Goal: Task Accomplishment & Management: Manage account settings

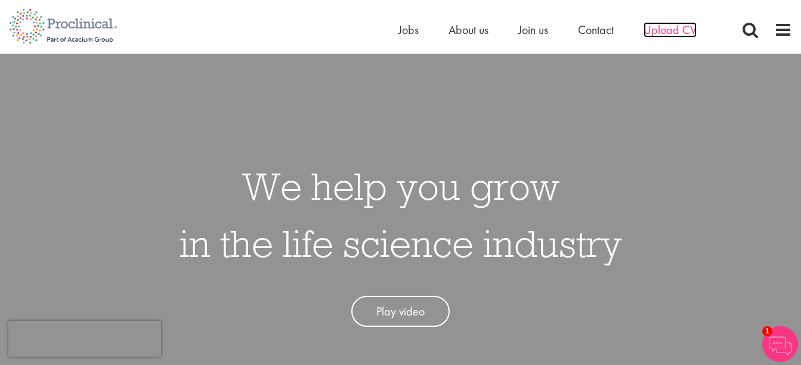
click at [660, 32] on span "Upload CV" at bounding box center [669, 30] width 53 height 16
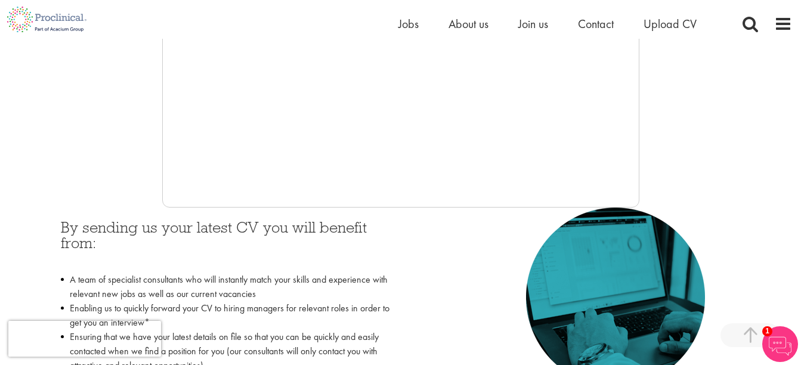
scroll to position [395, 0]
click at [537, 24] on span "Join us" at bounding box center [533, 24] width 30 height 16
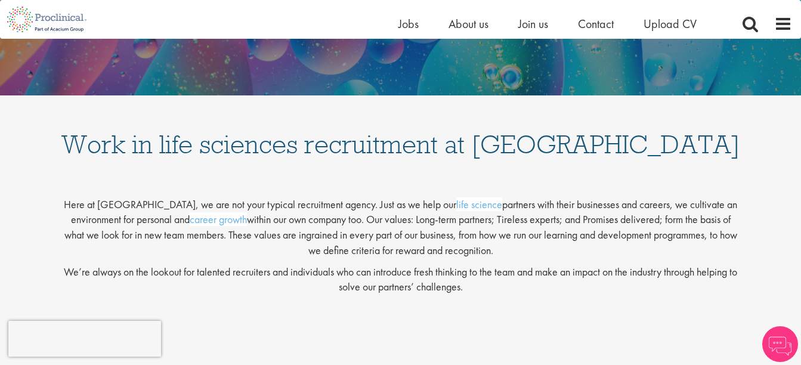
scroll to position [144, 0]
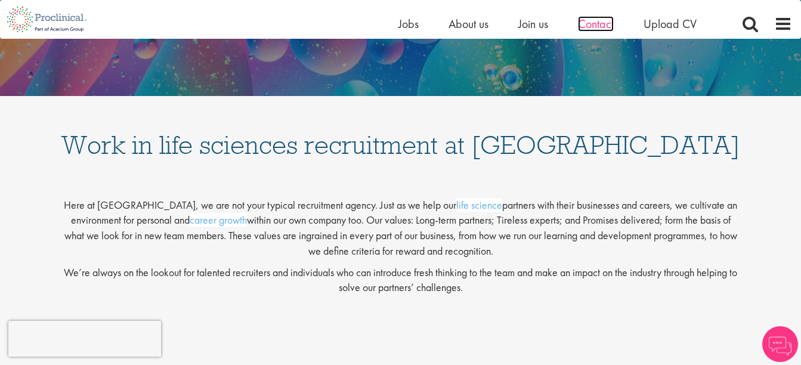
click at [597, 26] on span "Contact" at bounding box center [596, 24] width 36 height 16
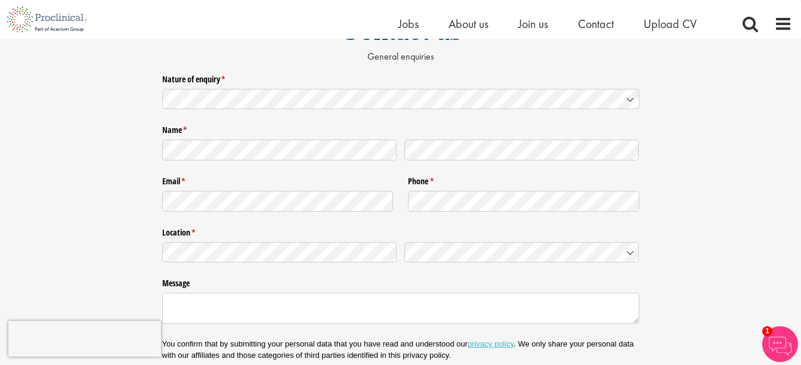
scroll to position [127, 0]
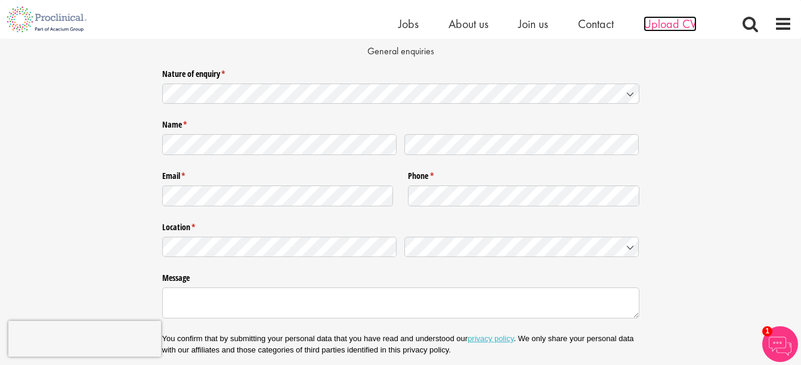
click at [672, 23] on span "Upload CV" at bounding box center [669, 24] width 53 height 16
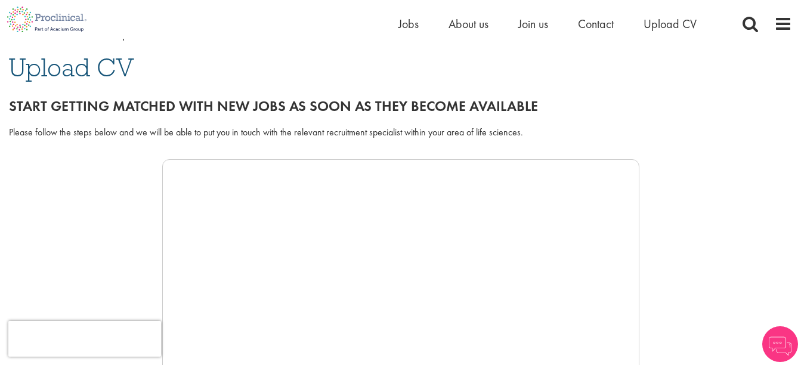
scroll to position [86, 0]
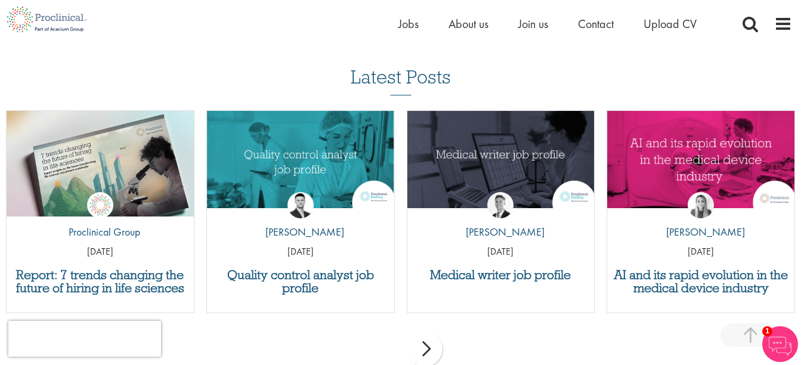
scroll to position [1139, 0]
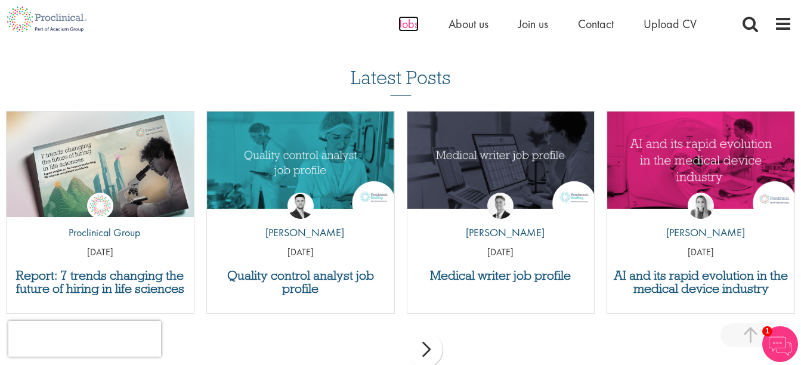
click at [417, 21] on span "Jobs" at bounding box center [408, 24] width 20 height 16
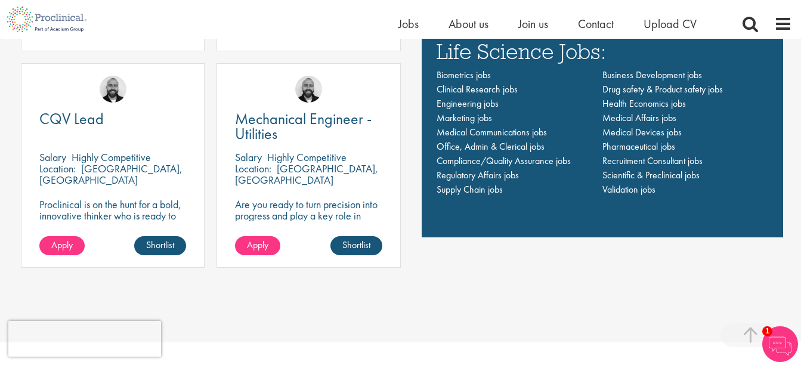
scroll to position [874, 0]
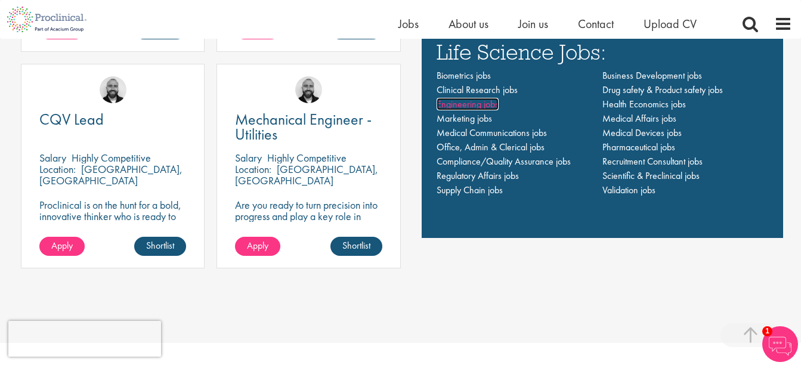
click at [469, 106] on span "Engineering jobs" at bounding box center [468, 104] width 62 height 13
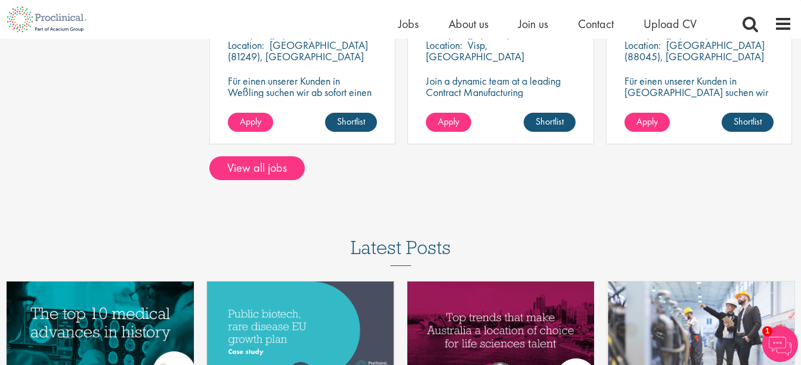
scroll to position [1001, 0]
